Goal: Use online tool/utility: Utilize a website feature to perform a specific function

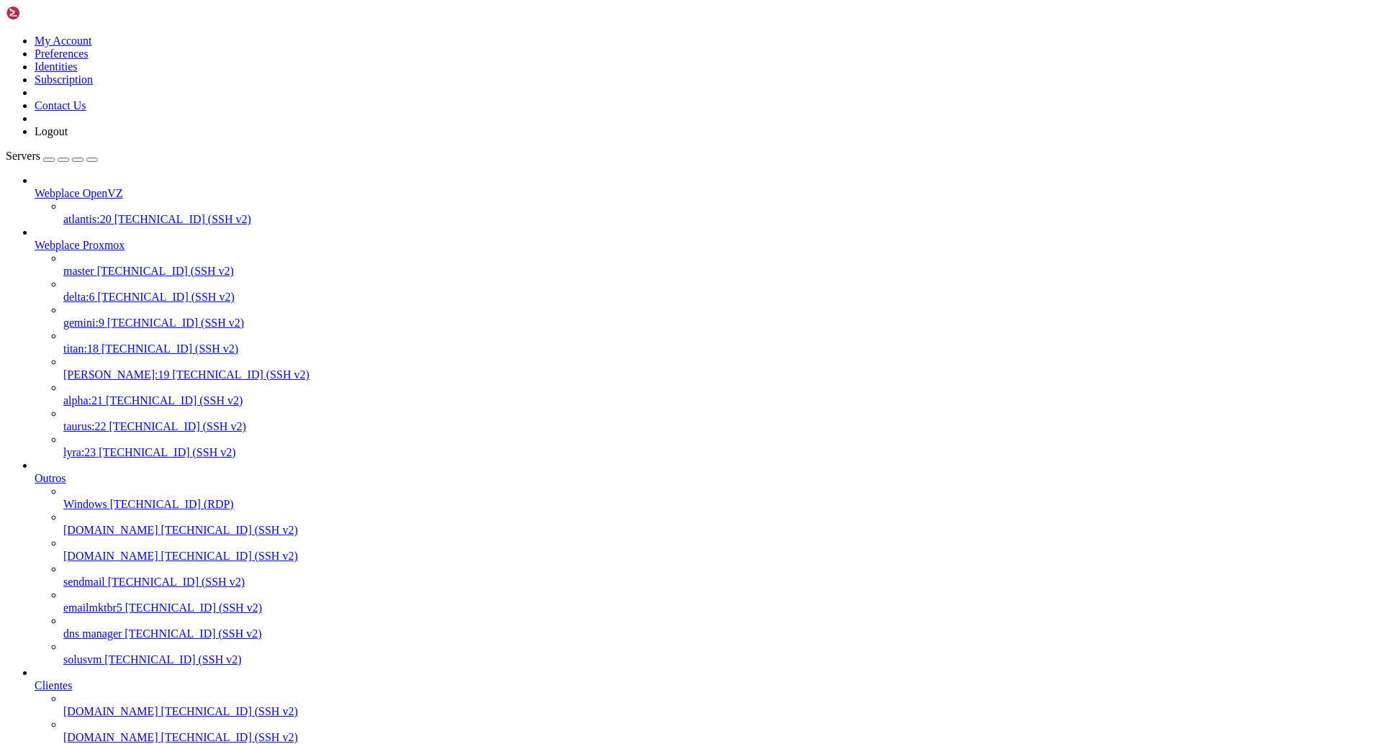
scroll to position [2876, 0]
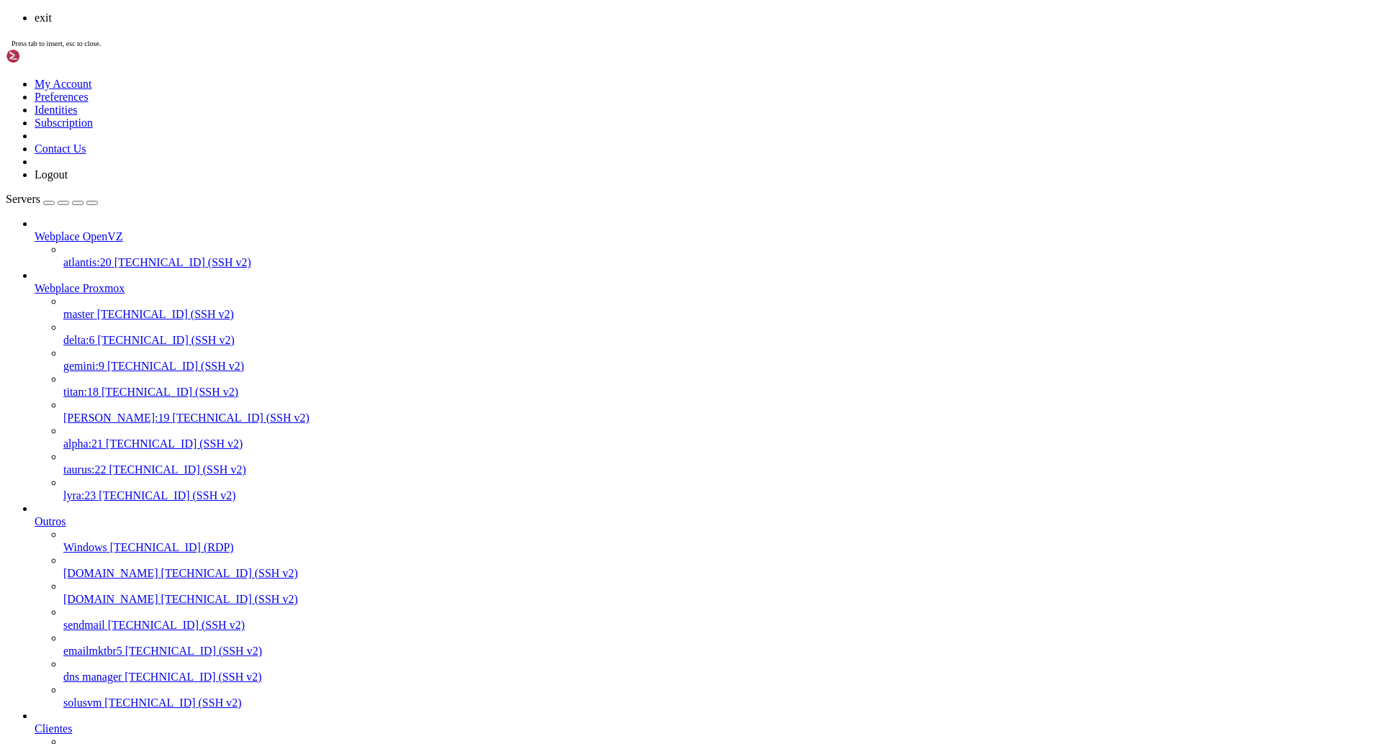
scroll to position [2915, 0]
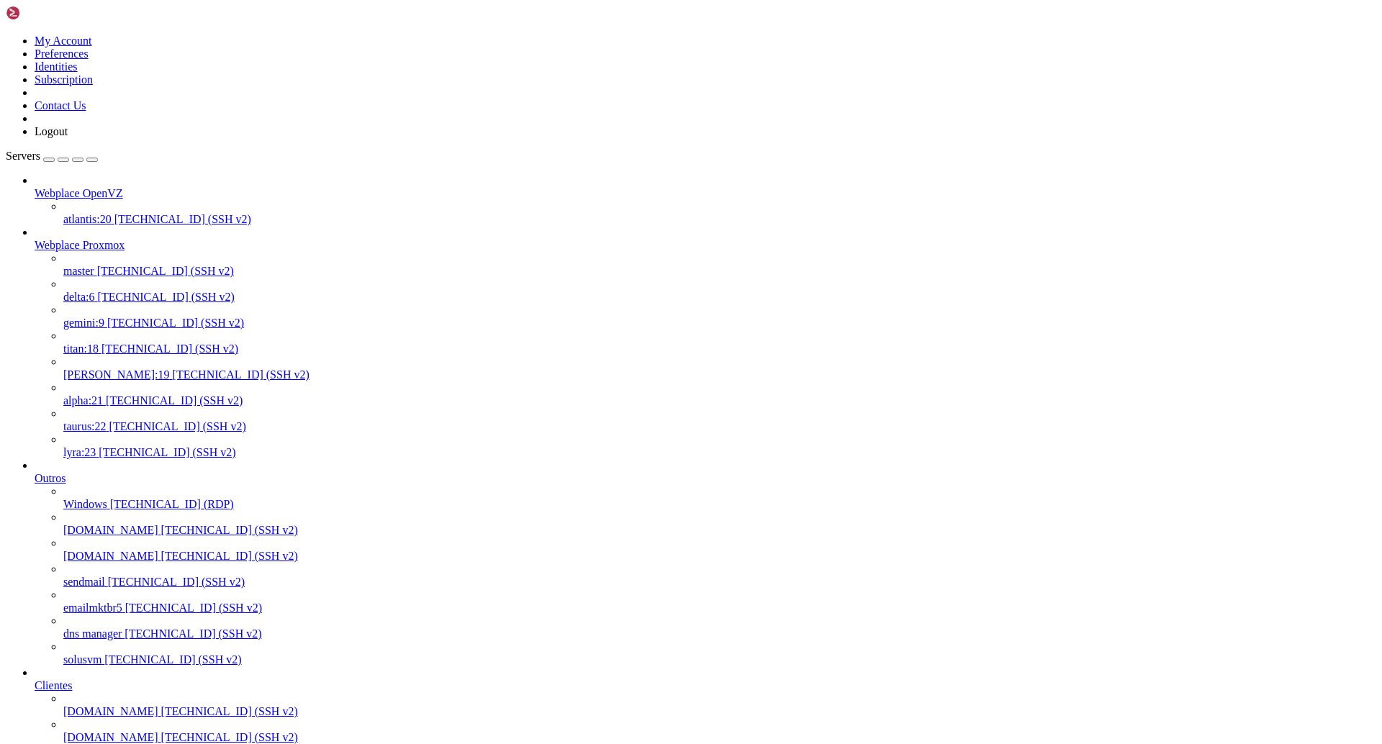
click at [161, 705] on span "[TECHNICAL_ID] (SSH v2)" at bounding box center [229, 711] width 137 height 12
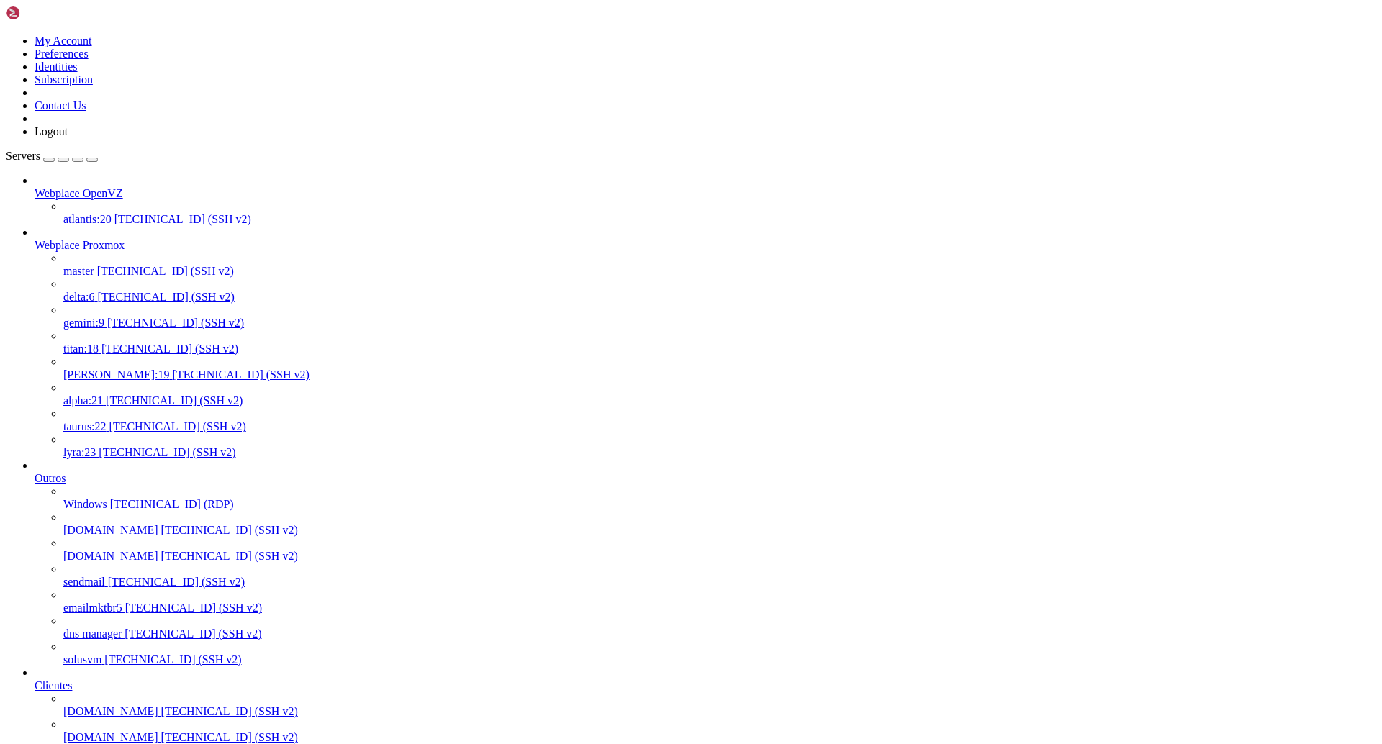
scroll to position [0, 0]
drag, startPoint x: 351, startPoint y: 2172, endPoint x: 12, endPoint y: 2174, distance: 339.0
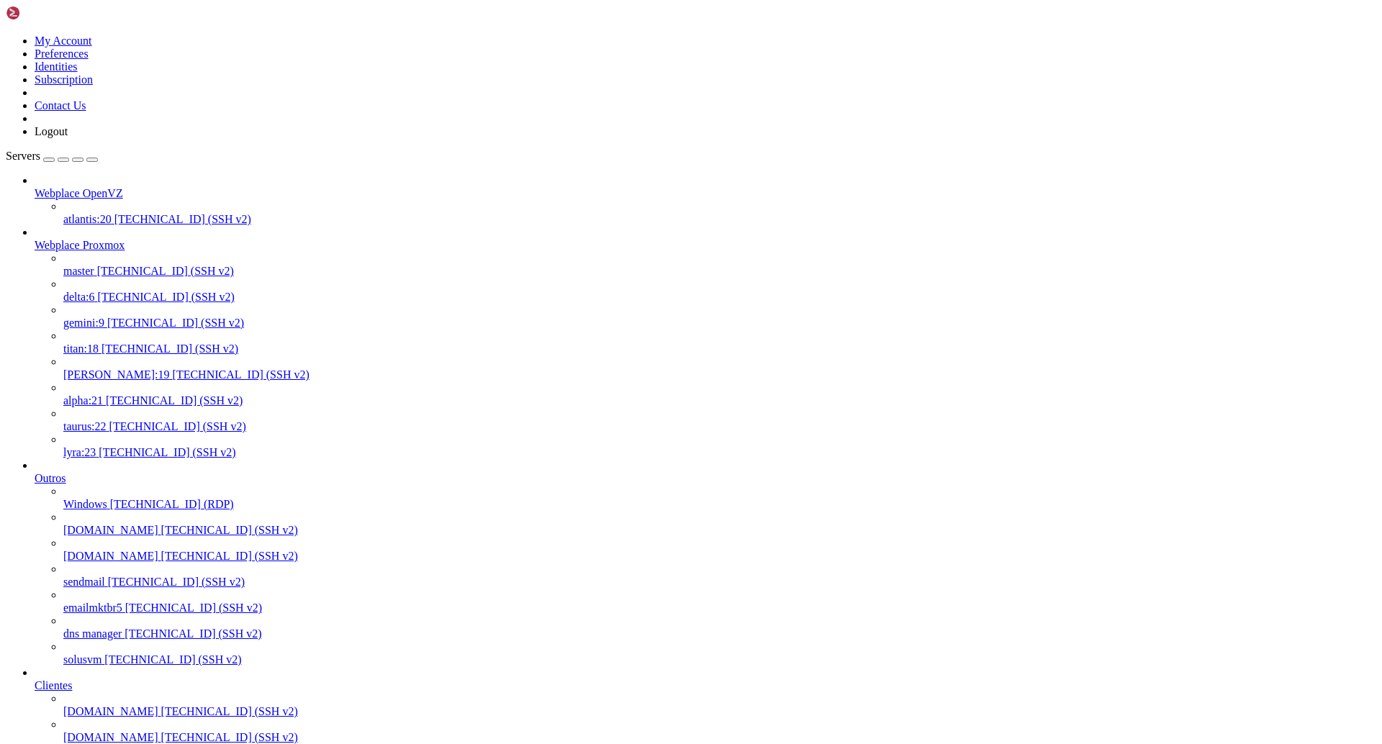
drag, startPoint x: 351, startPoint y: 2177, endPoint x: 7, endPoint y: 2173, distance: 344.1
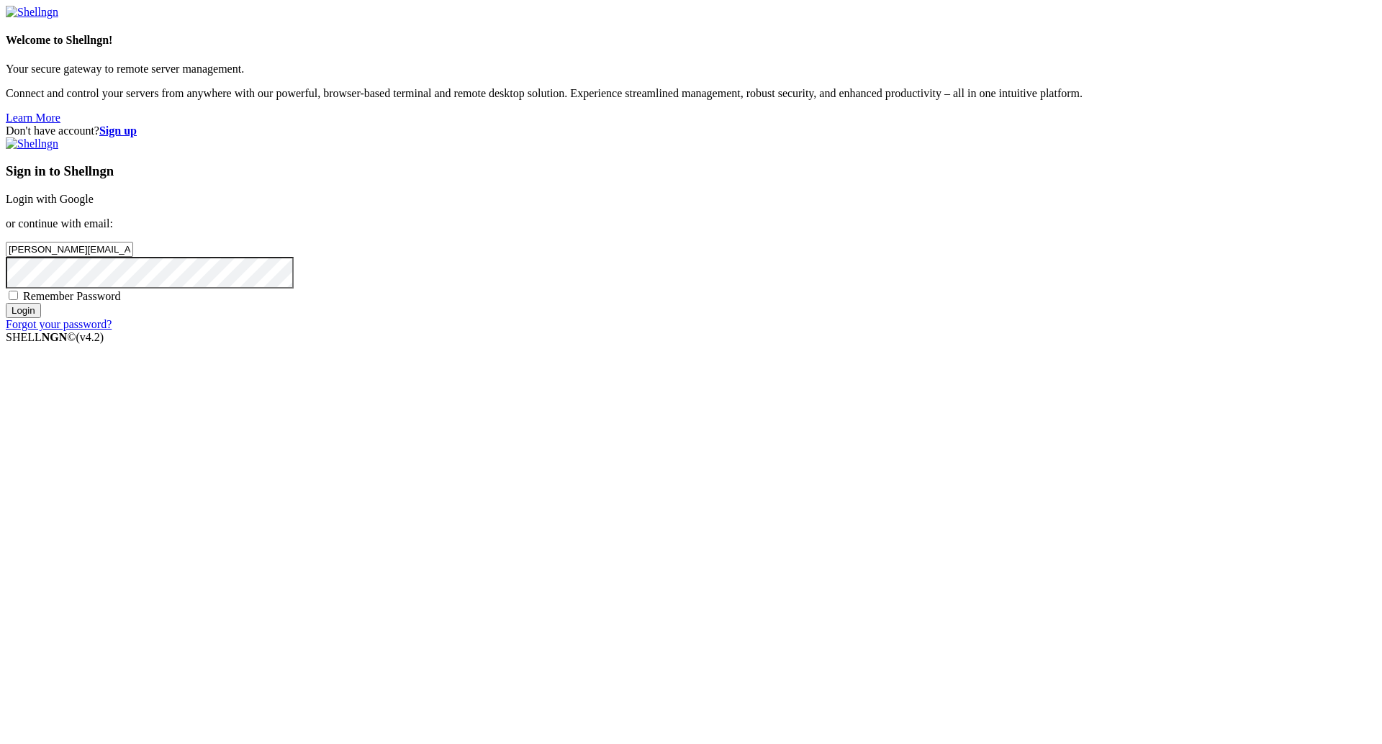
click at [813, 331] on div "Sign in to Shellngn Login with Google or continue with email: [PERSON_NAME][EMA…" at bounding box center [691, 234] width 1371 height 194
click at [41, 318] on input "Login" at bounding box center [23, 310] width 35 height 15
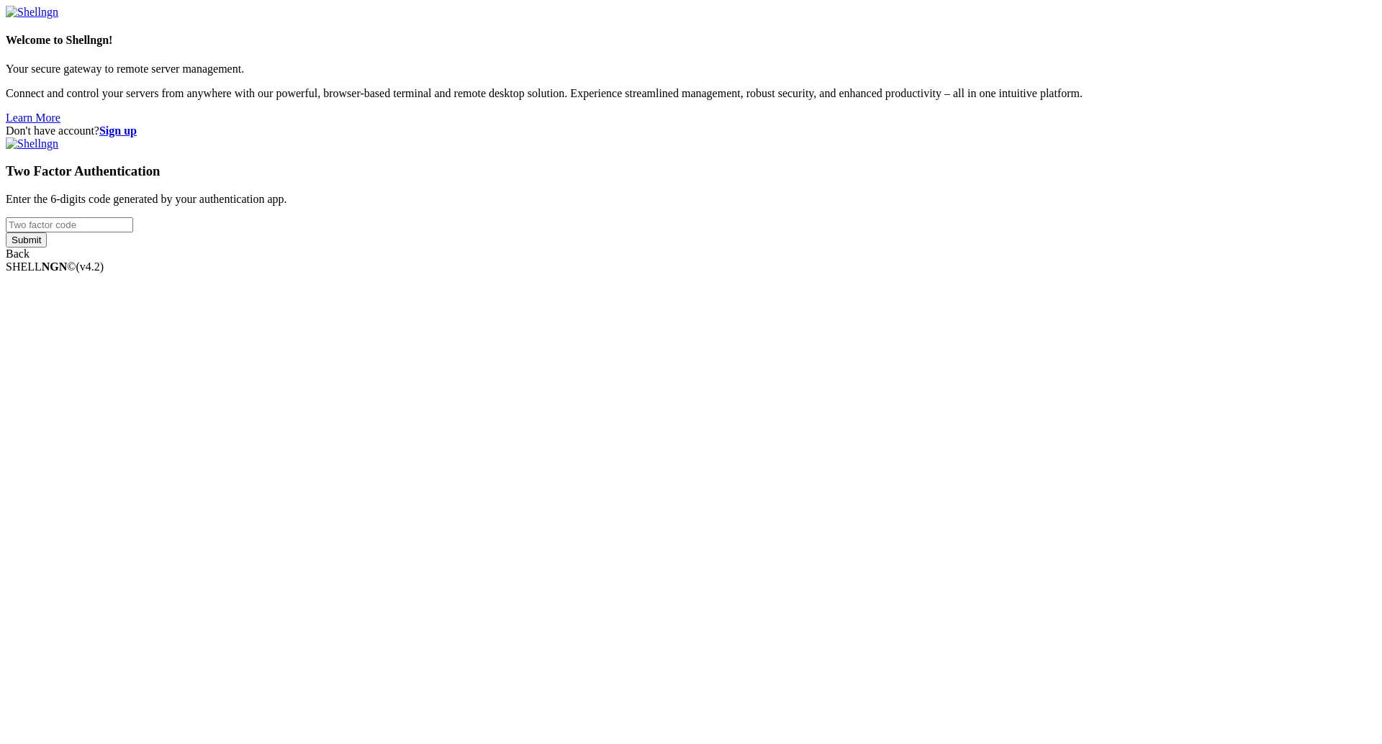
click at [133, 233] on input "number" at bounding box center [69, 224] width 127 height 15
click at [811, 261] on div "Two Factor Authentication Enter the 6-digits code generated by your authenticat…" at bounding box center [691, 198] width 1371 height 123
click at [133, 233] on input "number" at bounding box center [69, 224] width 127 height 15
paste input "667670"
type input "667670"
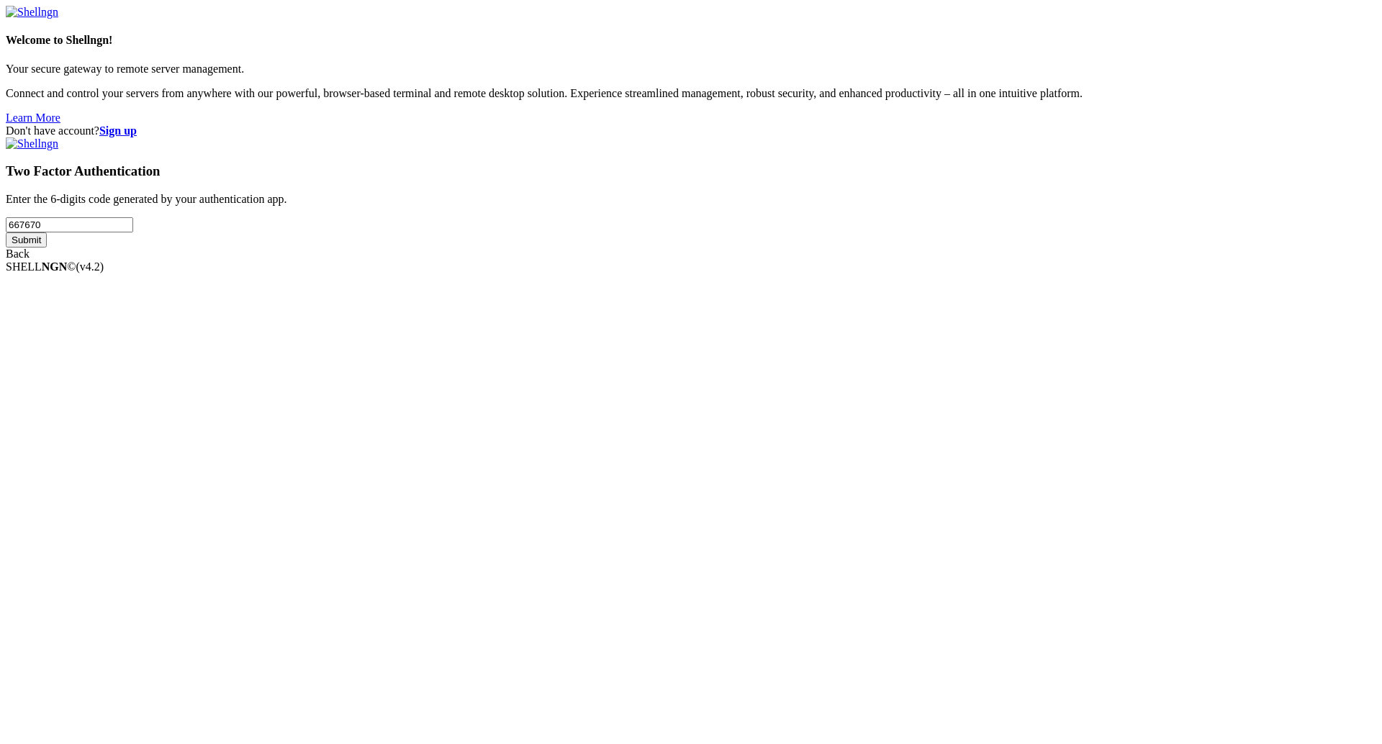
click at [47, 248] on input "Submit" at bounding box center [26, 240] width 41 height 15
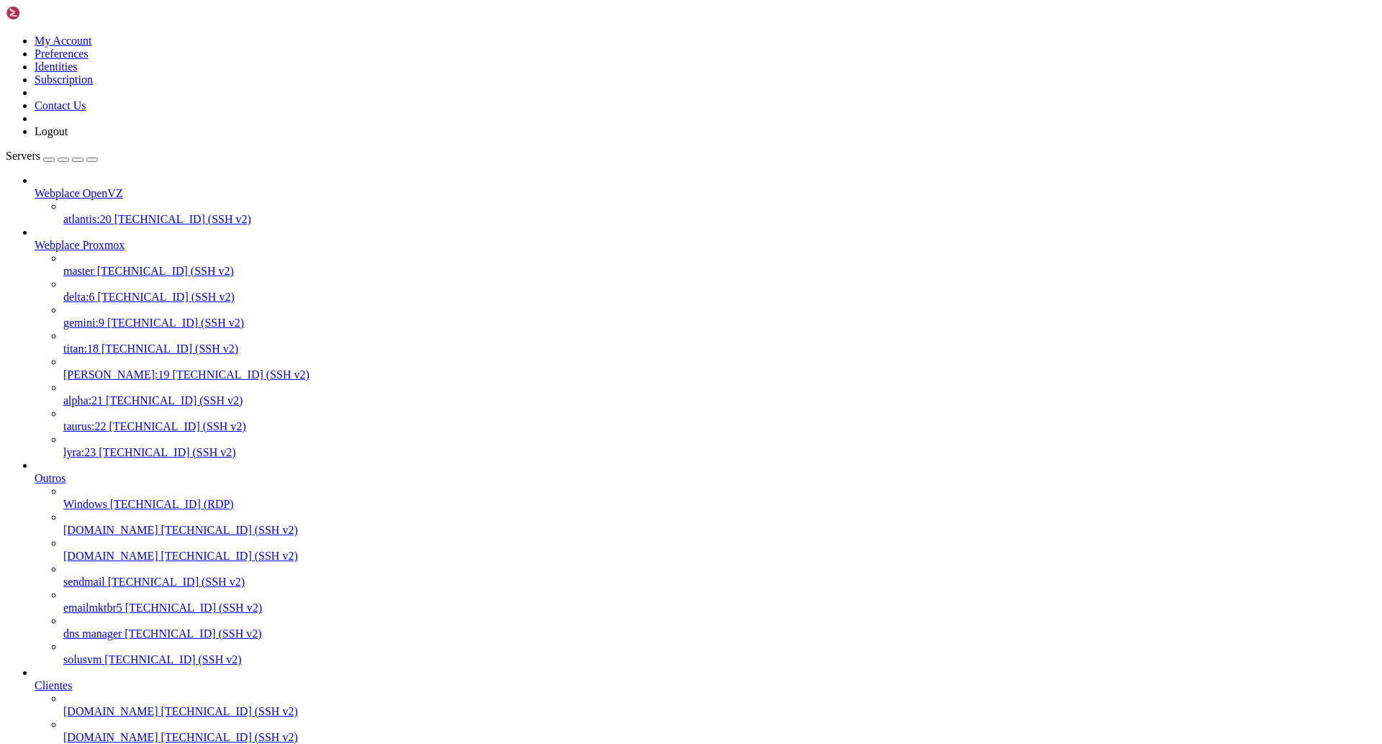
scroll to position [461, 0]
click at [161, 705] on span "[TECHNICAL_ID] (SSH v2)" at bounding box center [229, 711] width 137 height 12
